Goal: Complete application form

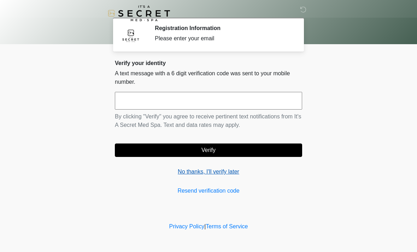
click at [236, 172] on link "No thanks, I'll verify later" at bounding box center [208, 171] width 187 height 8
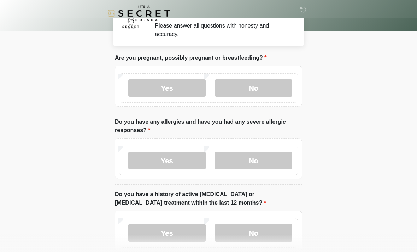
scroll to position [13, 0]
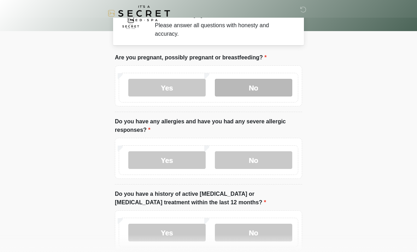
click at [240, 80] on label "No" at bounding box center [253, 88] width 77 height 18
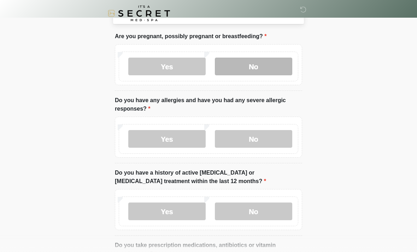
scroll to position [34, 0]
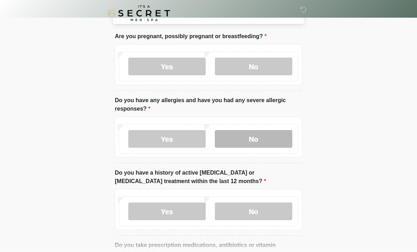
click at [232, 140] on label "No" at bounding box center [253, 139] width 77 height 18
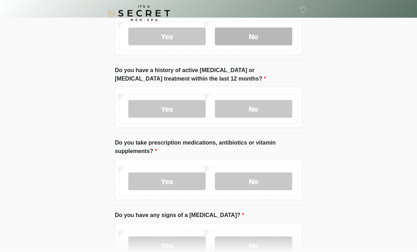
scroll to position [137, 0]
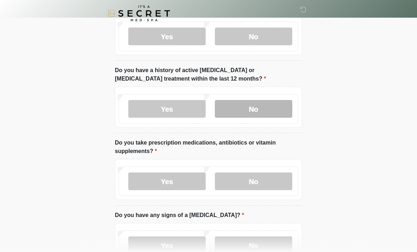
click at [235, 111] on label "No" at bounding box center [253, 109] width 77 height 18
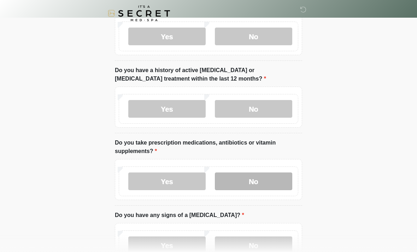
click at [240, 176] on label "No" at bounding box center [253, 181] width 77 height 18
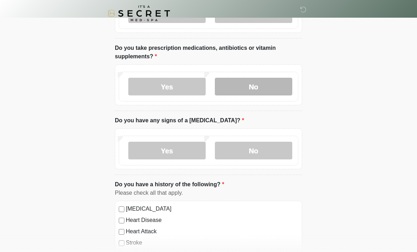
scroll to position [231, 0]
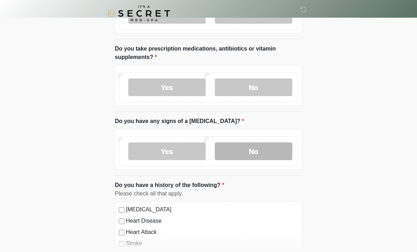
click at [245, 153] on label "No" at bounding box center [253, 151] width 77 height 18
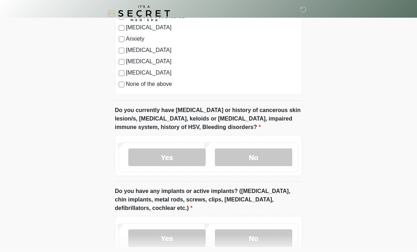
scroll to position [483, 0]
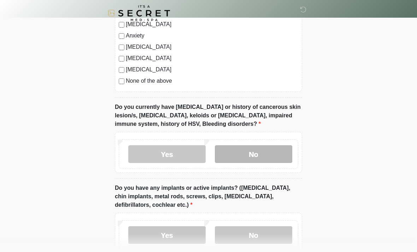
click at [235, 151] on label "No" at bounding box center [253, 155] width 77 height 18
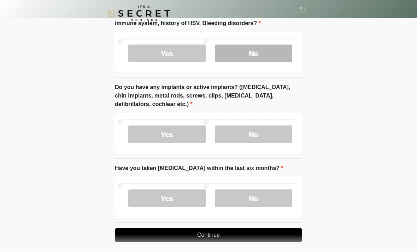
scroll to position [588, 0]
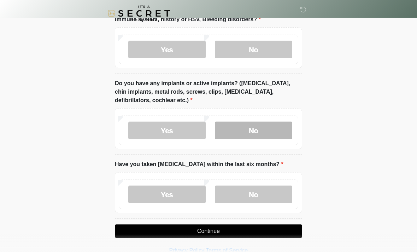
click at [236, 131] on label "No" at bounding box center [253, 131] width 77 height 18
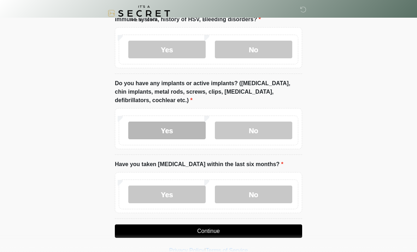
click at [164, 128] on label "Yes" at bounding box center [166, 131] width 77 height 18
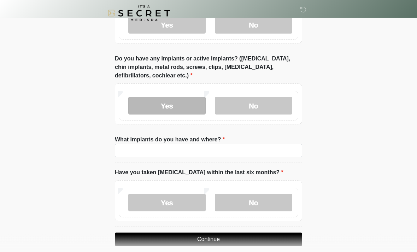
scroll to position [621, 0]
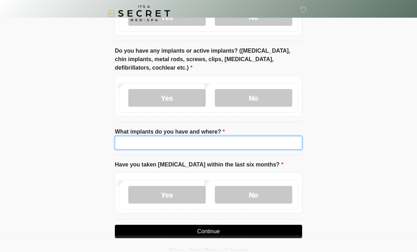
click at [160, 141] on input "What implants do you have and where?" at bounding box center [208, 142] width 187 height 13
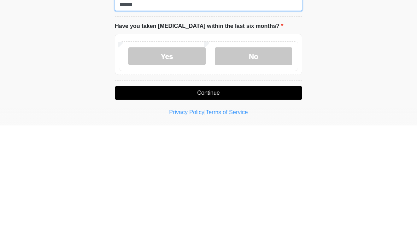
scroll to position [635, 0]
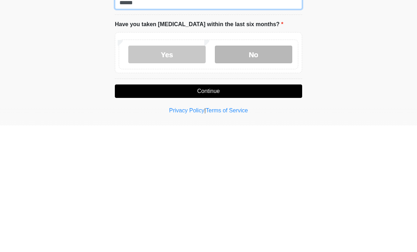
type input "******"
click at [232, 172] on label "No" at bounding box center [253, 181] width 77 height 18
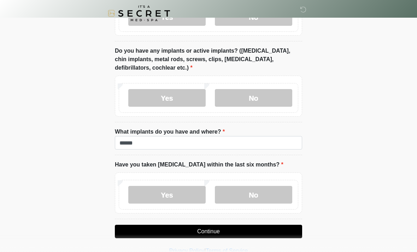
click at [180, 228] on button "Continue" at bounding box center [208, 231] width 187 height 13
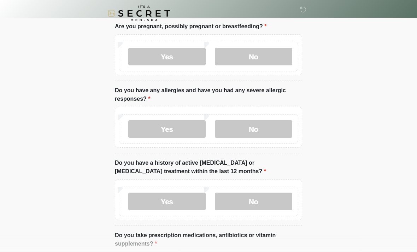
scroll to position [0, 0]
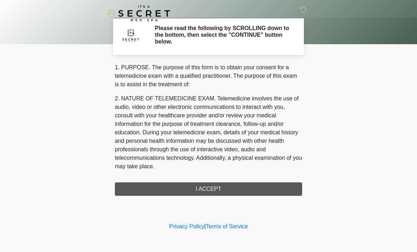
click at [186, 188] on div "1. PURPOSE. The purpose of this form is to obtain your consent for a telemedici…" at bounding box center [208, 129] width 187 height 133
click at [199, 187] on div "1. PURPOSE. The purpose of this form is to obtain your consent for a telemedici…" at bounding box center [208, 129] width 187 height 133
click at [211, 187] on div "1. PURPOSE. The purpose of this form is to obtain your consent for a telemedici…" at bounding box center [208, 129] width 187 height 133
click at [212, 187] on div "1. PURPOSE. The purpose of this form is to obtain your consent for a telemedici…" at bounding box center [208, 129] width 187 height 133
click at [194, 187] on div "1. PURPOSE. The purpose of this form is to obtain your consent for a telemedici…" at bounding box center [208, 129] width 187 height 133
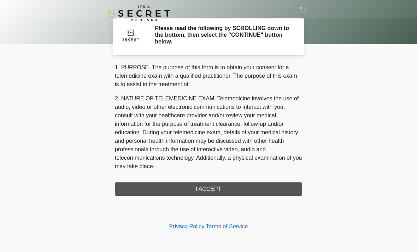
click at [194, 187] on div "1. PURPOSE. The purpose of this form is to obtain your consent for a telemedici…" at bounding box center [208, 129] width 187 height 133
click at [185, 189] on div "1. PURPOSE. The purpose of this form is to obtain your consent for a telemedici…" at bounding box center [208, 129] width 187 height 133
click at [175, 38] on h2 "Please read the following by SCROLLING down to the bottom, then select the "CON…" at bounding box center [223, 35] width 137 height 20
click at [130, 45] on img at bounding box center [130, 35] width 21 height 21
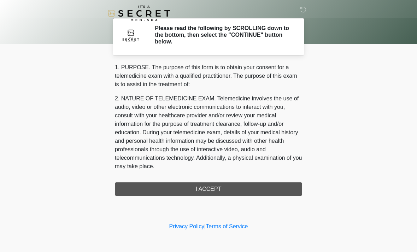
click at [128, 117] on p "2. NATURE OF TELEMEDICINE EXAM. Telemedicine involves the use of audio, video o…" at bounding box center [208, 132] width 187 height 76
click at [205, 187] on div "1. PURPOSE. The purpose of this form is to obtain your consent for a telemedici…" at bounding box center [208, 129] width 187 height 133
click at [187, 192] on div "1. PURPOSE. The purpose of this form is to obtain your consent for a telemedici…" at bounding box center [208, 129] width 187 height 133
click at [155, 184] on div "1. PURPOSE. The purpose of this form is to obtain your consent for a telemedici…" at bounding box center [208, 129] width 187 height 133
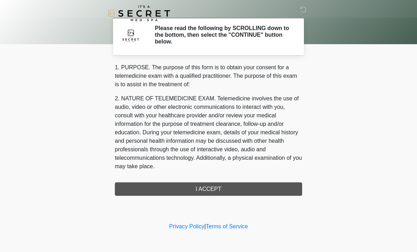
click at [161, 189] on div "1. PURPOSE. The purpose of this form is to obtain your consent for a telemedici…" at bounding box center [208, 129] width 187 height 133
click at [175, 184] on div "1. PURPOSE. The purpose of this form is to obtain your consent for a telemedici…" at bounding box center [208, 129] width 187 height 133
click at [175, 183] on div "1. PURPOSE. The purpose of this form is to obtain your consent for a telemedici…" at bounding box center [208, 129] width 187 height 133
click at [198, 183] on div "1. PURPOSE. The purpose of this form is to obtain your consent for a telemedici…" at bounding box center [208, 129] width 187 height 133
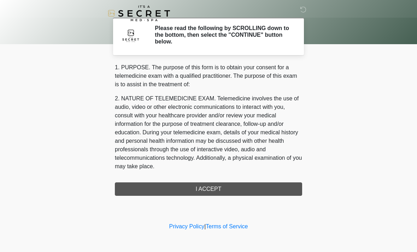
click at [192, 188] on div "1. PURPOSE. The purpose of this form is to obtain your consent for a telemedici…" at bounding box center [208, 129] width 187 height 133
click at [245, 44] on h2 "Please read the following by SCROLLING down to the bottom, then select the "CON…" at bounding box center [223, 35] width 137 height 20
click at [272, 34] on h2 "Please read the following by SCROLLING down to the bottom, then select the "CON…" at bounding box center [223, 35] width 137 height 20
click at [203, 191] on div "1. PURPOSE. The purpose of this form is to obtain your consent for a telemedici…" at bounding box center [208, 129] width 187 height 133
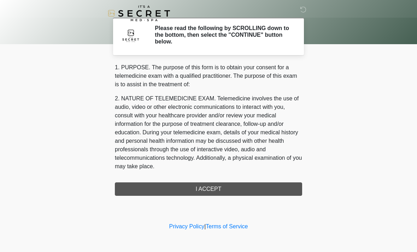
click at [204, 187] on div "1. PURPOSE. The purpose of this form is to obtain your consent for a telemedici…" at bounding box center [208, 129] width 187 height 133
click at [199, 40] on h2 "Please read the following by SCROLLING down to the bottom, then select the "CON…" at bounding box center [223, 35] width 137 height 20
click at [200, 189] on div "1. PURPOSE. The purpose of this form is to obtain your consent for a telemedici…" at bounding box center [208, 129] width 187 height 133
click at [190, 185] on div "1. PURPOSE. The purpose of this form is to obtain your consent for a telemedici…" at bounding box center [208, 129] width 187 height 133
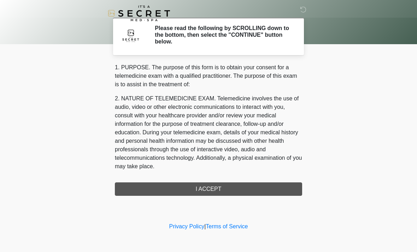
click at [190, 184] on div "1. PURPOSE. The purpose of this form is to obtain your consent for a telemedici…" at bounding box center [208, 129] width 187 height 133
click at [260, 37] on h2 "Please read the following by SCROLLING down to the bottom, then select the "CON…" at bounding box center [223, 35] width 137 height 20
click at [147, 187] on div "1. PURPOSE. The purpose of this form is to obtain your consent for a telemedici…" at bounding box center [208, 129] width 187 height 133
click at [192, 189] on div "1. PURPOSE. The purpose of this form is to obtain your consent for a telemedici…" at bounding box center [208, 129] width 187 height 133
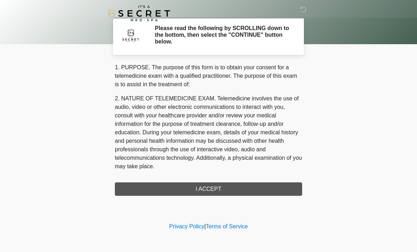
click at [191, 188] on div "1. PURPOSE. The purpose of this form is to obtain your consent for a telemedici…" at bounding box center [208, 129] width 187 height 133
click at [218, 191] on div "1. PURPOSE. The purpose of this form is to obtain your consent for a telemedici…" at bounding box center [208, 129] width 187 height 133
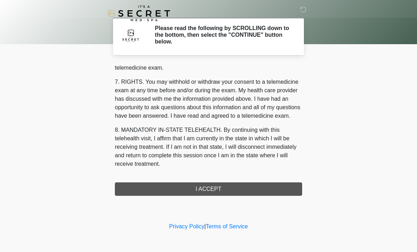
scroll to position [299, 0]
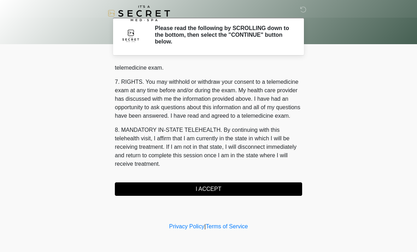
click at [181, 191] on button "I ACCEPT" at bounding box center [208, 188] width 187 height 13
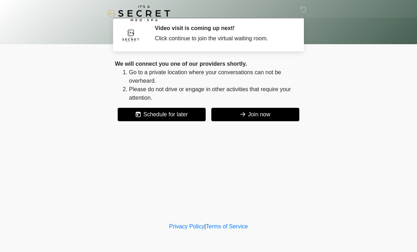
click at [231, 116] on button "Join now" at bounding box center [255, 114] width 88 height 13
